Goal: Transaction & Acquisition: Purchase product/service

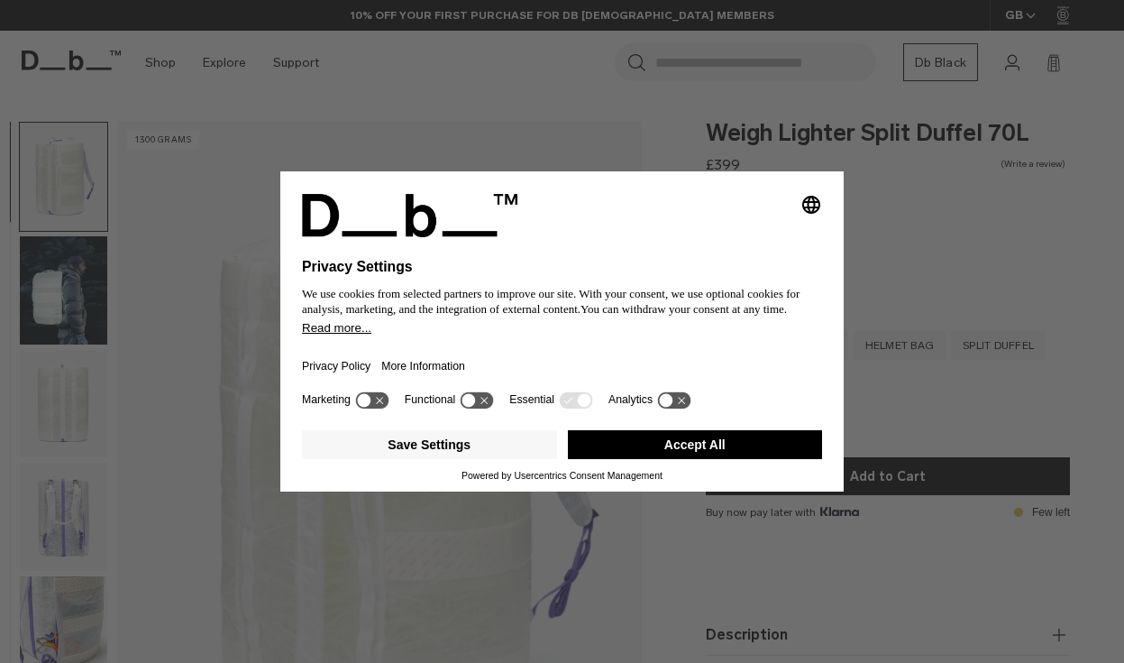
click at [676, 458] on button "Accept All" at bounding box center [695, 444] width 255 height 29
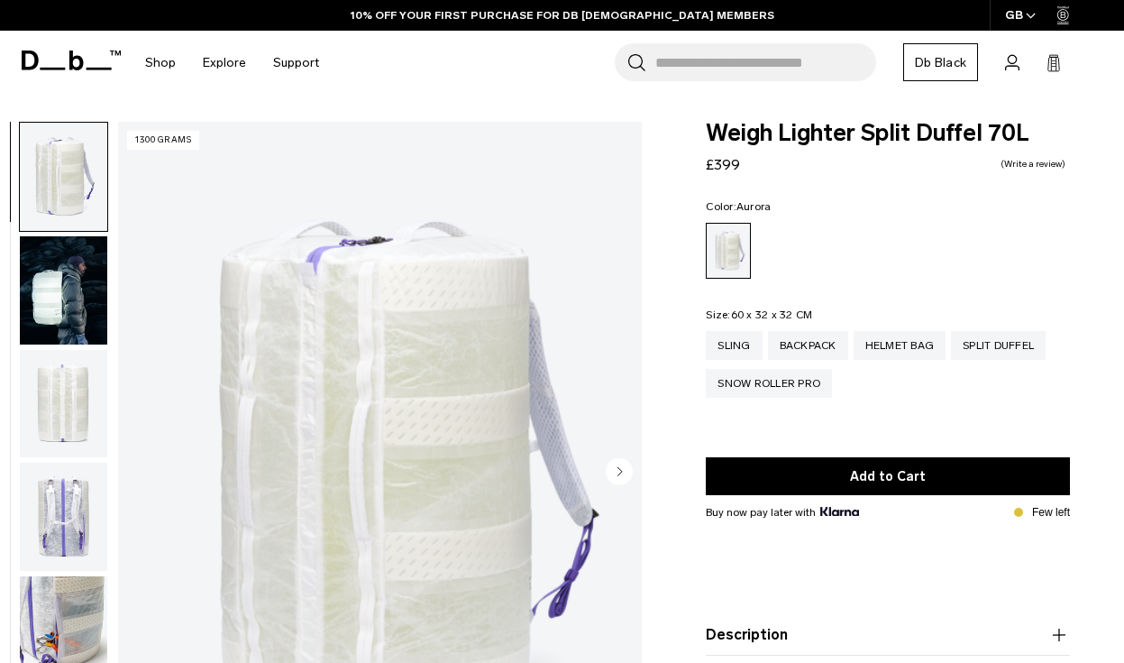
click at [383, 403] on img "1 / 12" at bounding box center [399, 473] width 563 height 702
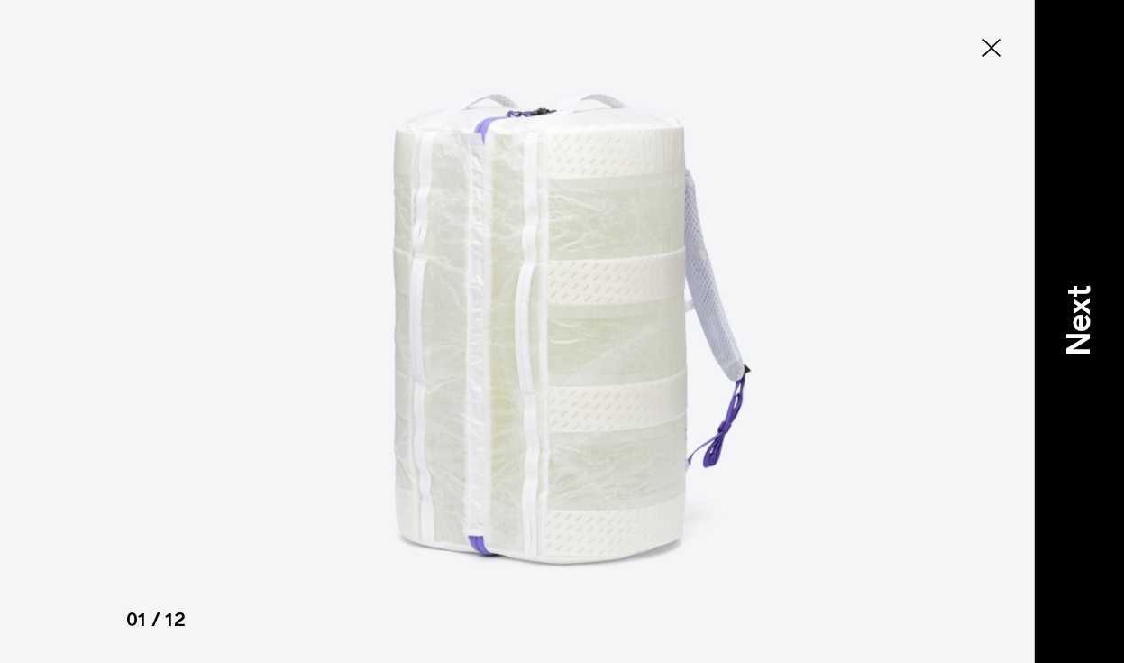
click at [1075, 305] on p "Next" at bounding box center [1079, 320] width 49 height 71
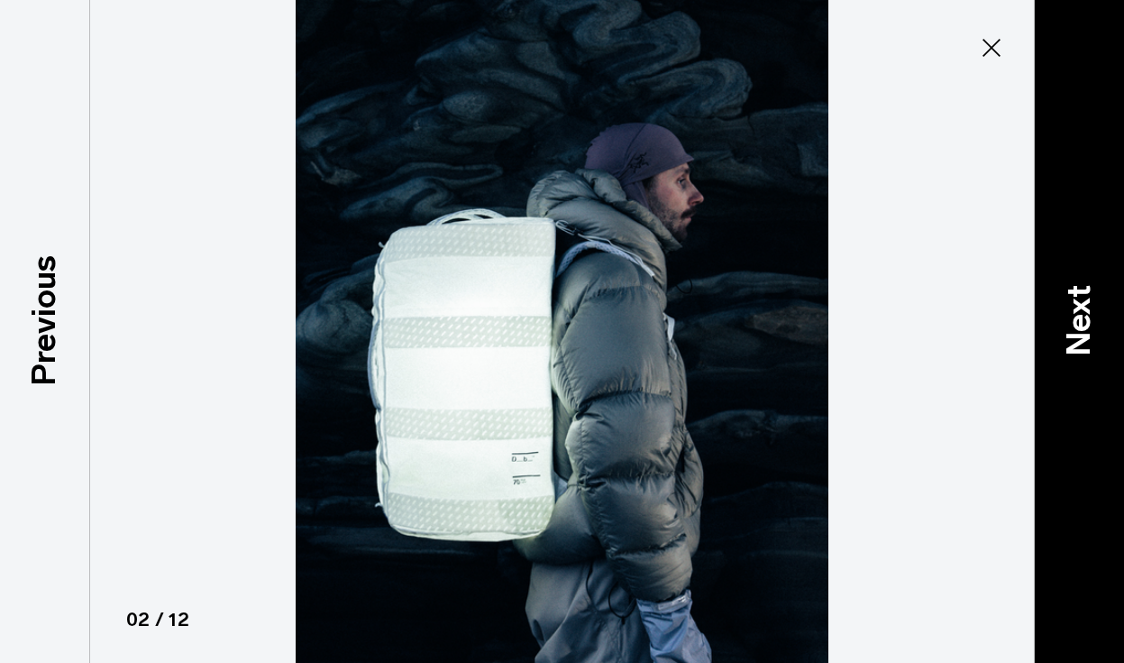
click at [1075, 305] on p "Next" at bounding box center [1079, 320] width 49 height 71
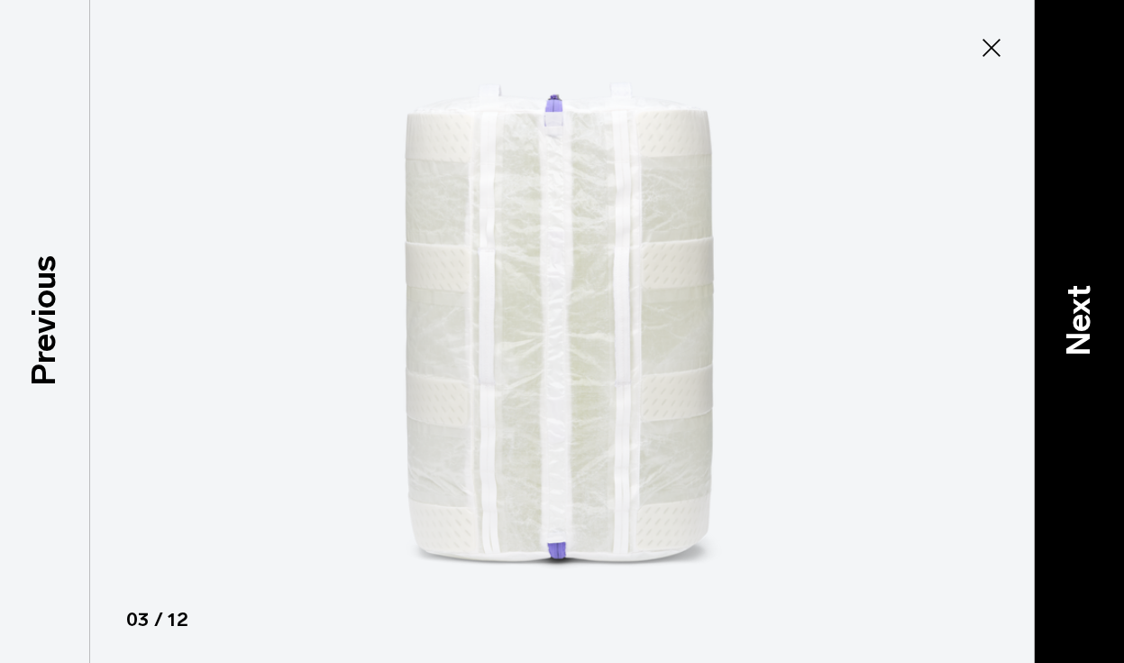
click at [1075, 305] on p "Next" at bounding box center [1079, 320] width 49 height 71
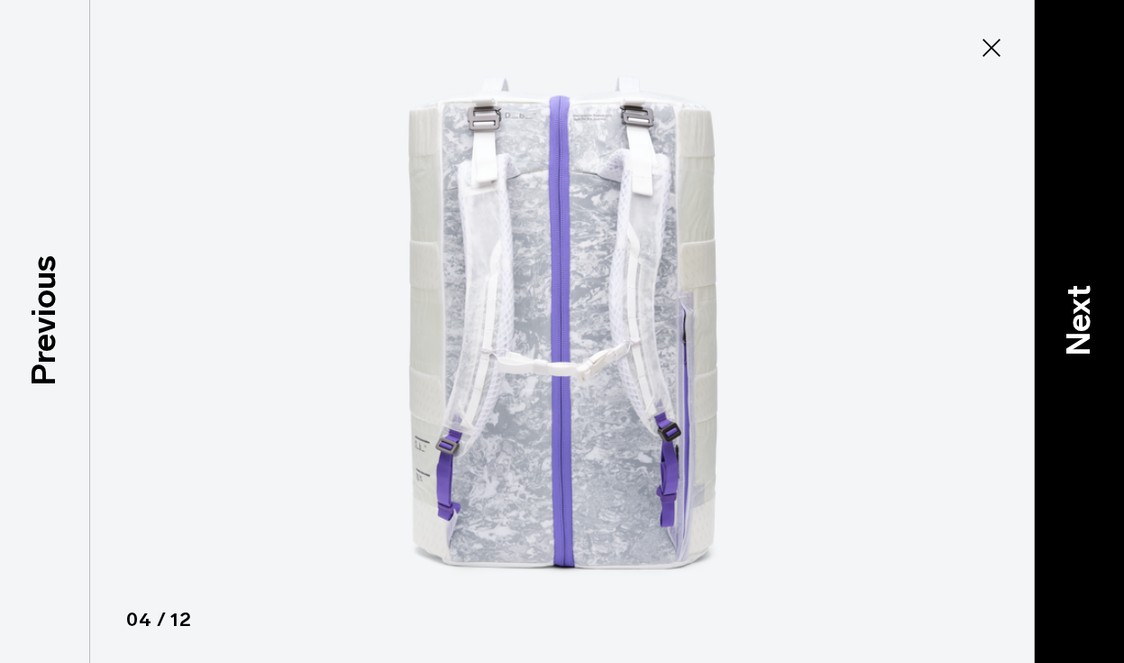
click at [1075, 305] on p "Next" at bounding box center [1079, 320] width 49 height 71
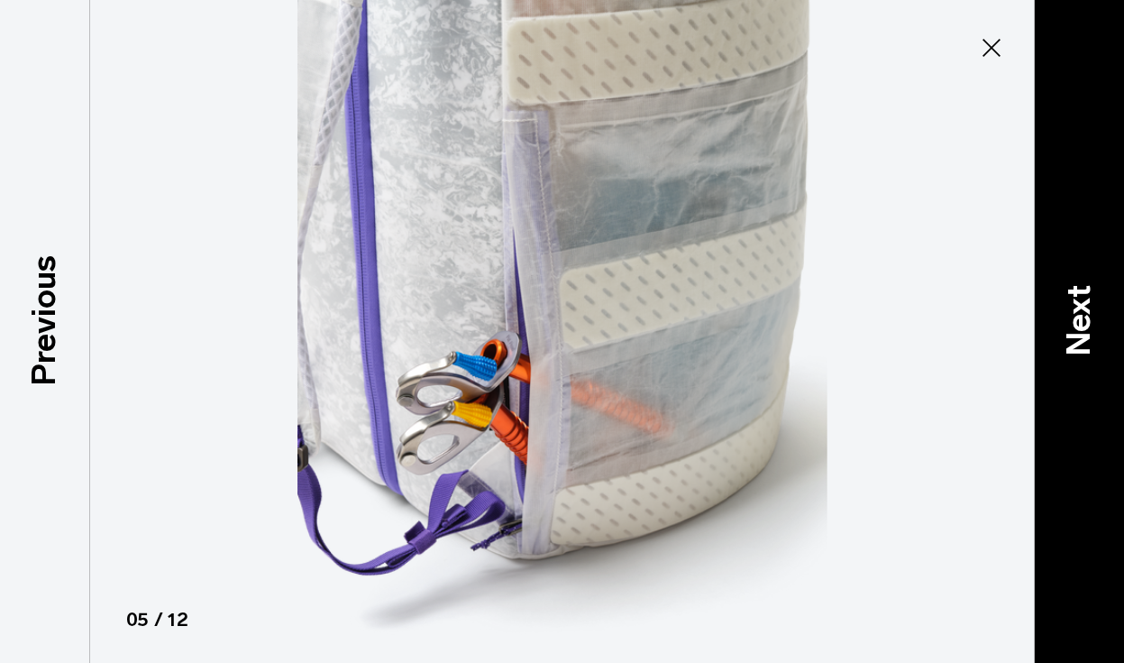
click at [1074, 305] on p "Next" at bounding box center [1079, 320] width 49 height 71
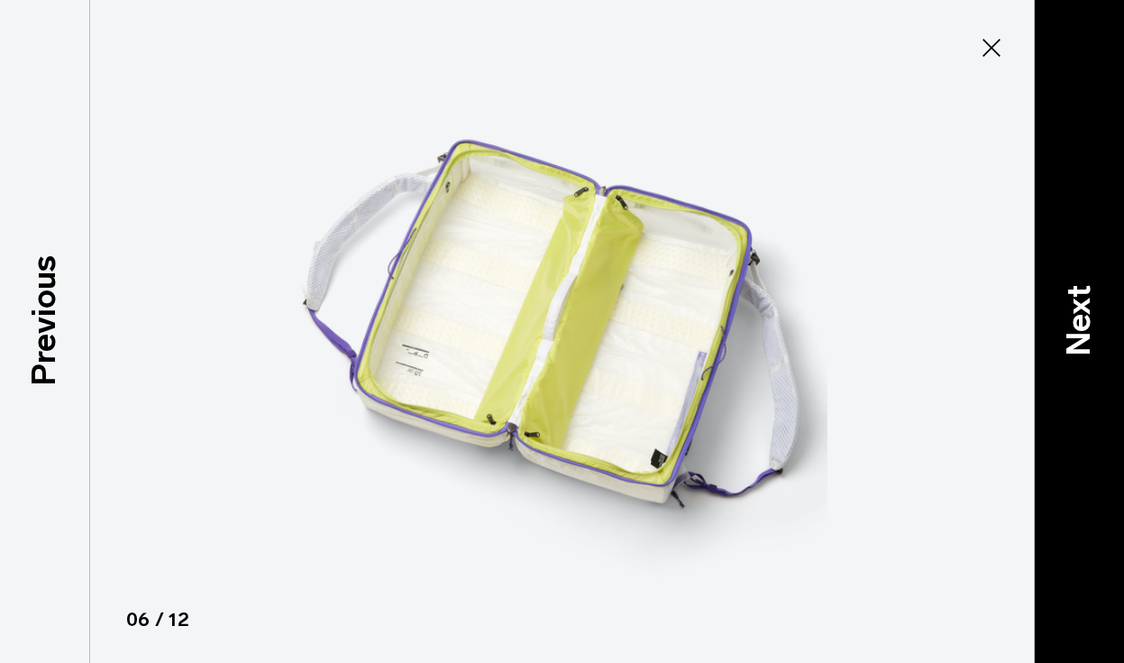
click at [1074, 305] on p "Next" at bounding box center [1079, 320] width 49 height 71
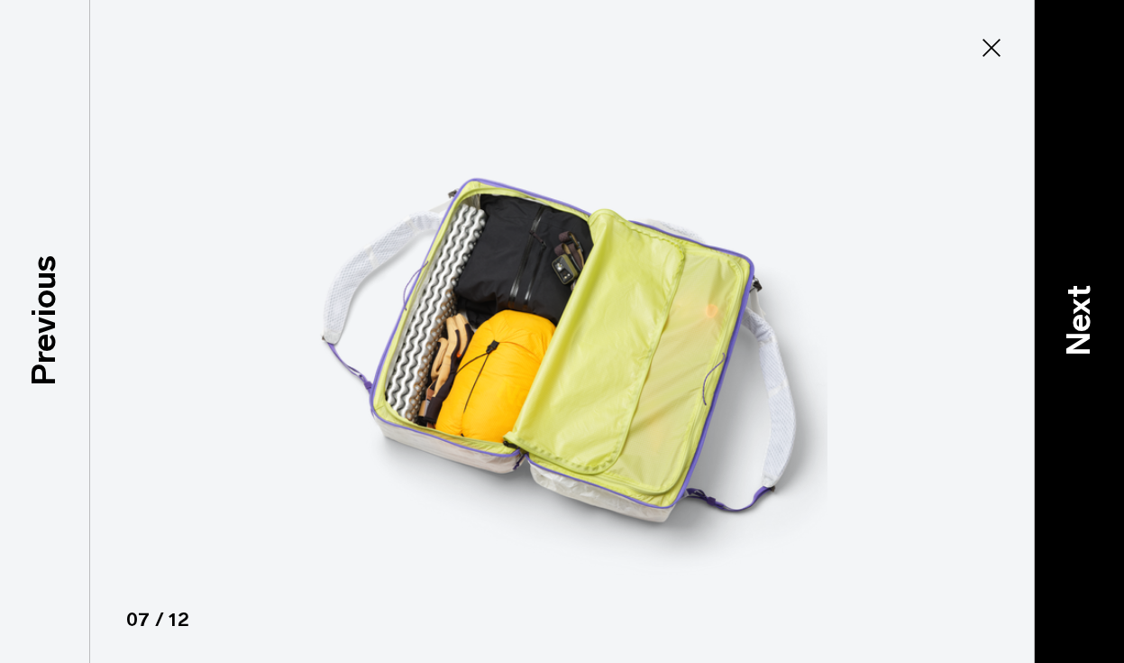
click at [1074, 305] on p "Next" at bounding box center [1079, 320] width 49 height 71
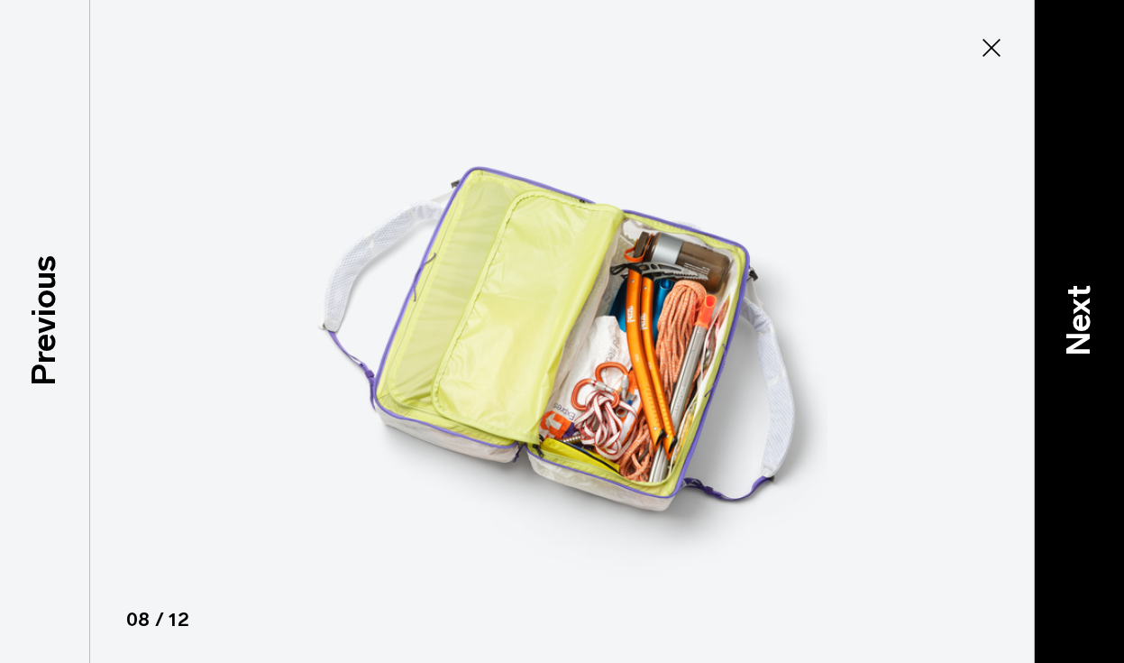
click at [1074, 305] on p "Next" at bounding box center [1079, 320] width 49 height 71
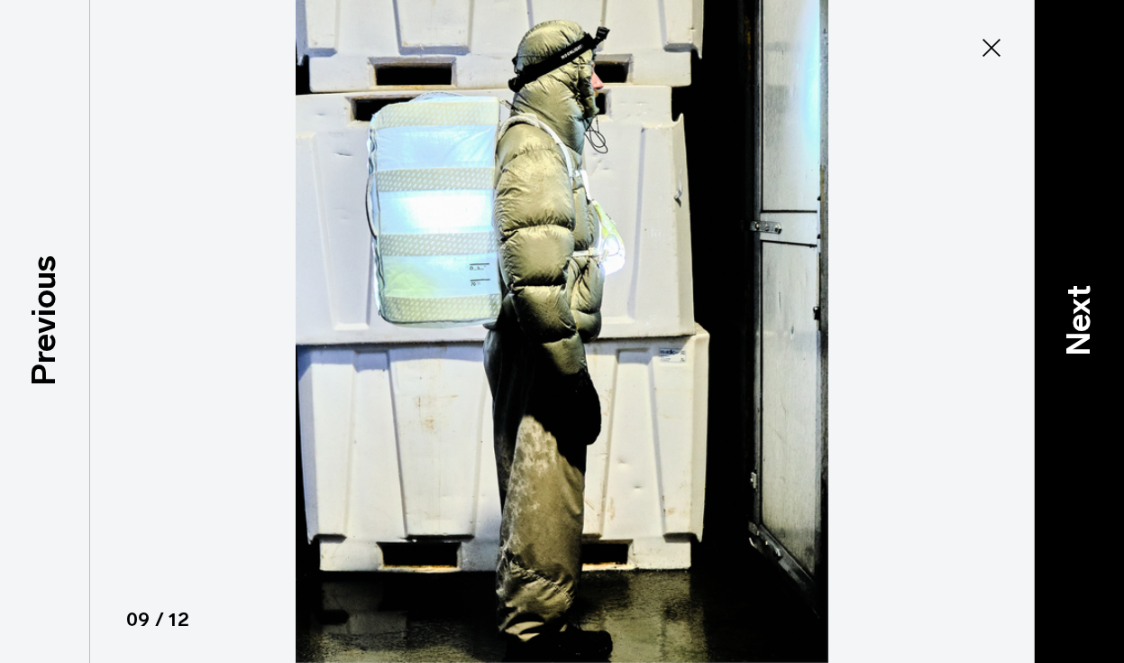
click at [1074, 305] on p "Next" at bounding box center [1079, 320] width 49 height 71
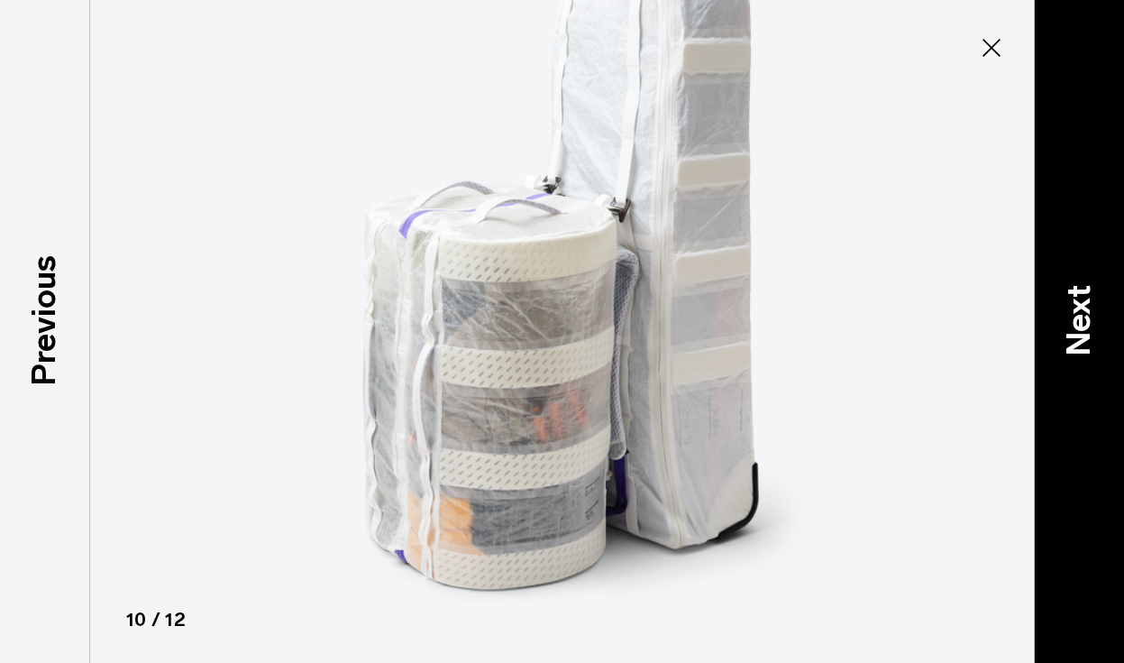
click at [1074, 305] on p "Next" at bounding box center [1079, 320] width 49 height 71
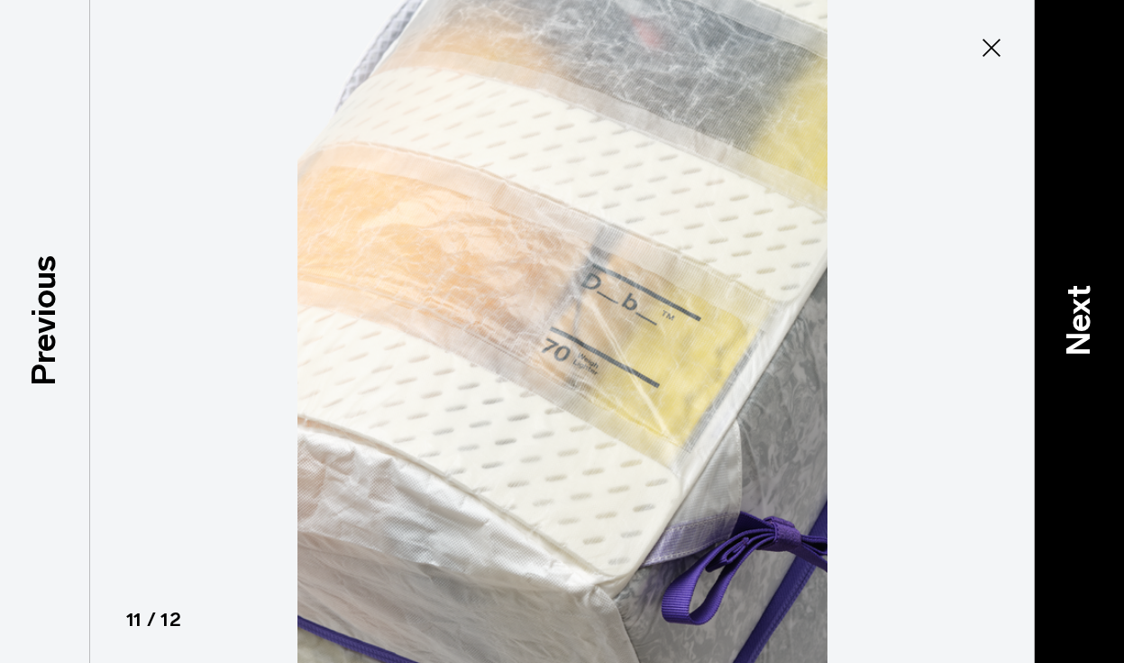
click at [1074, 305] on p "Next" at bounding box center [1079, 320] width 49 height 71
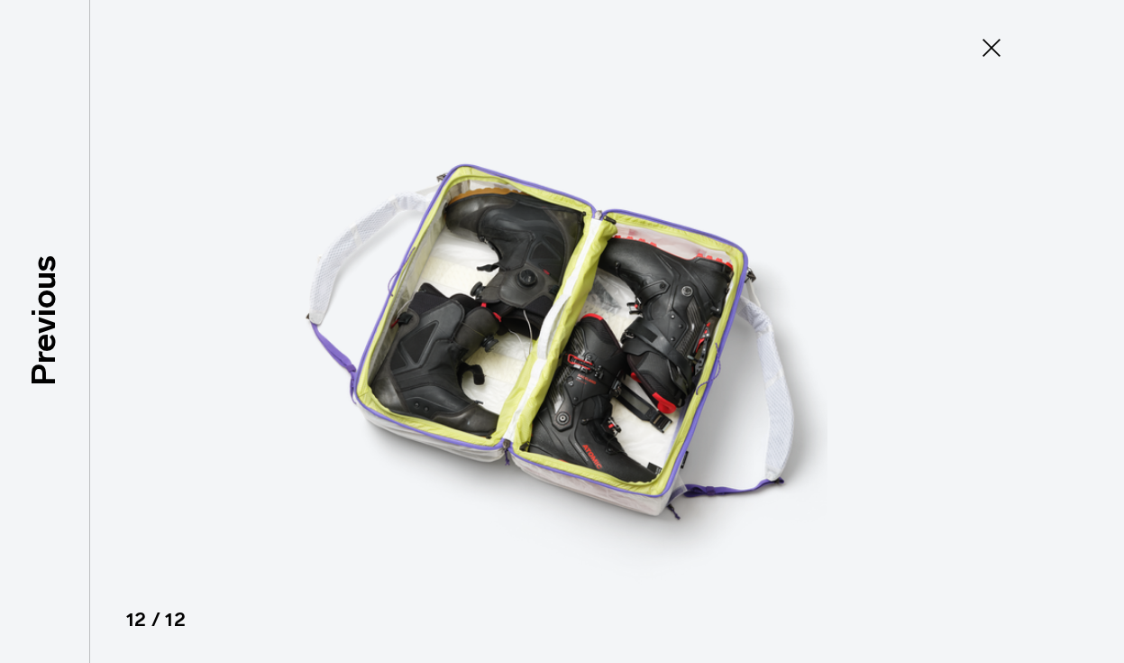
click at [1001, 46] on icon at bounding box center [991, 47] width 29 height 29
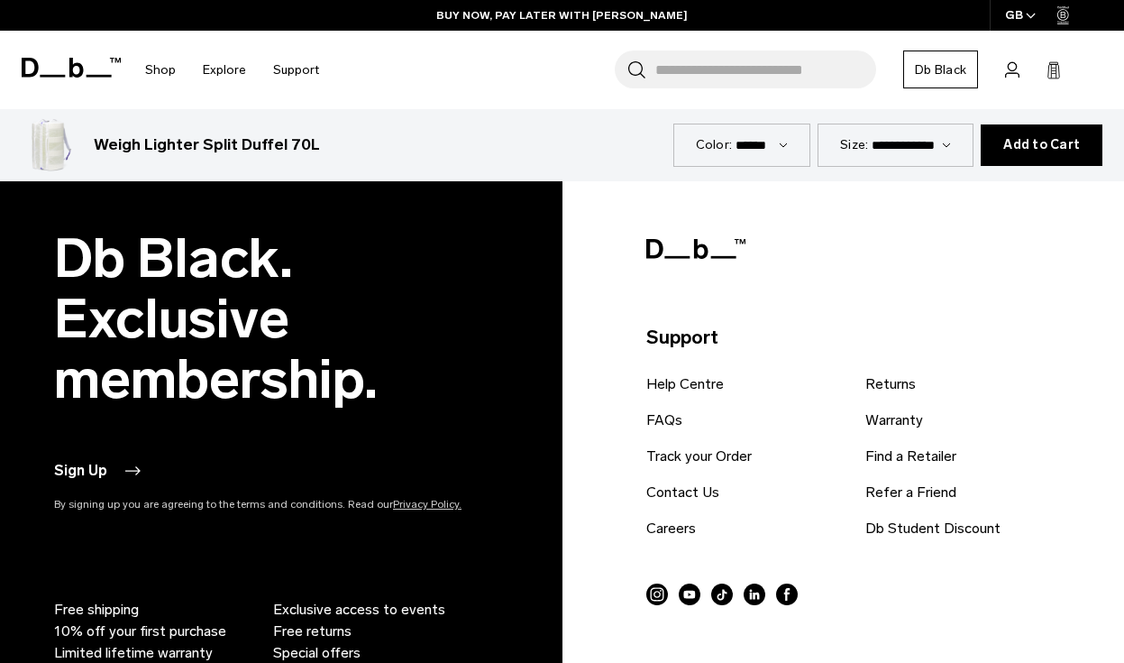
scroll to position [3707, 0]
